Goal: Check status: Check status

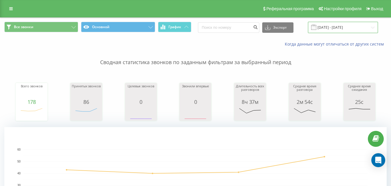
click at [337, 28] on input "[DATE] - [DATE]" at bounding box center [343, 27] width 70 height 11
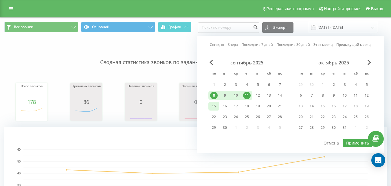
click at [214, 107] on div "15" at bounding box center [214, 106] width 8 height 8
click at [258, 105] on div "19" at bounding box center [258, 106] width 8 height 8
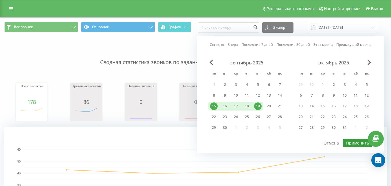
click at [355, 142] on button "Применить" at bounding box center [357, 142] width 29 height 8
type input "15.09.2025 - 19.09.2025"
